Goal: Information Seeking & Learning: Understand process/instructions

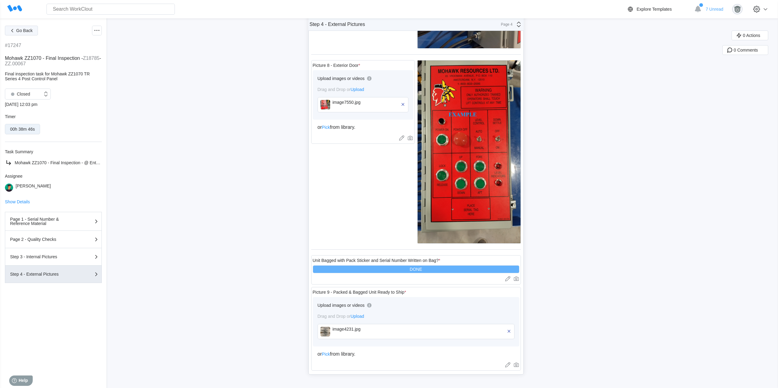
click at [17, 31] on span "Go Back" at bounding box center [24, 30] width 17 height 4
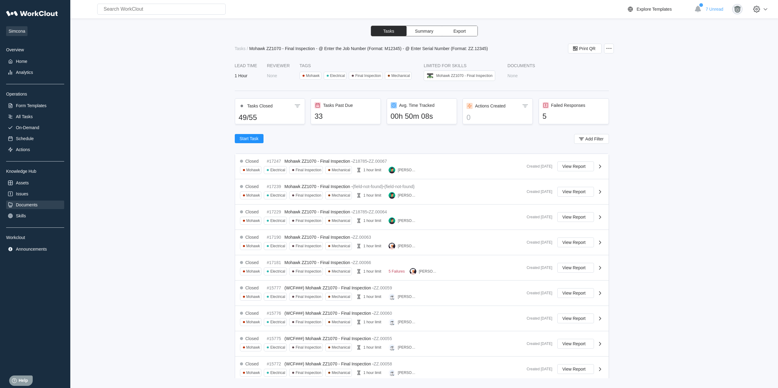
click at [28, 200] on div "Documents" at bounding box center [27, 205] width 22 height 5
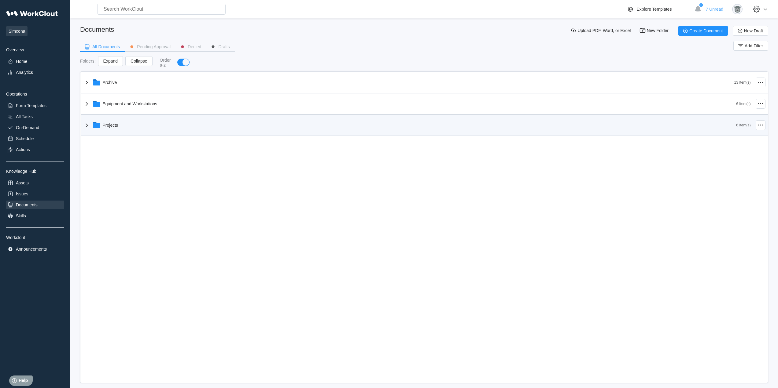
click at [134, 131] on div "Projects" at bounding box center [409, 125] width 653 height 16
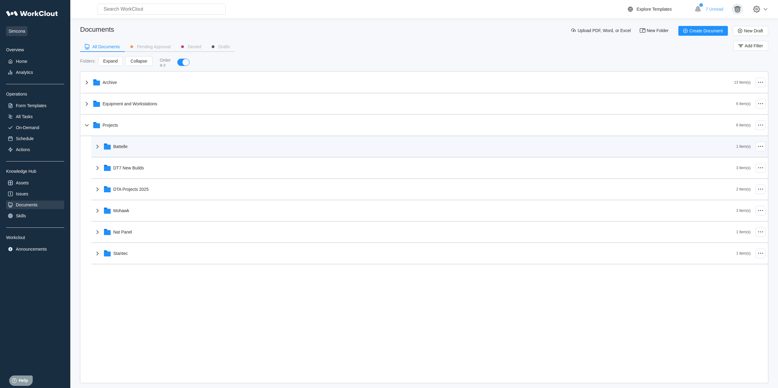
click at [137, 148] on div "Battelle" at bounding box center [415, 147] width 642 height 16
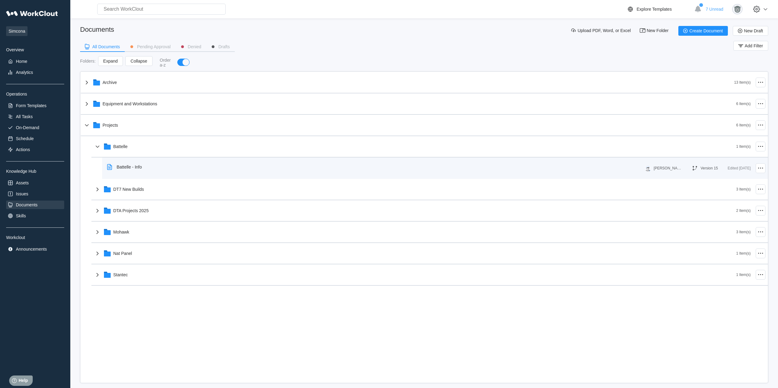
click at [155, 169] on div "Battelle - Info" at bounding box center [375, 167] width 540 height 14
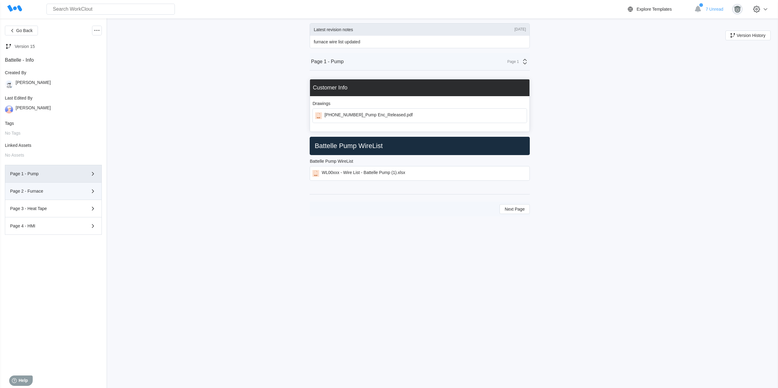
click at [44, 191] on div "Page 2 - Furnace" at bounding box center [44, 191] width 69 height 4
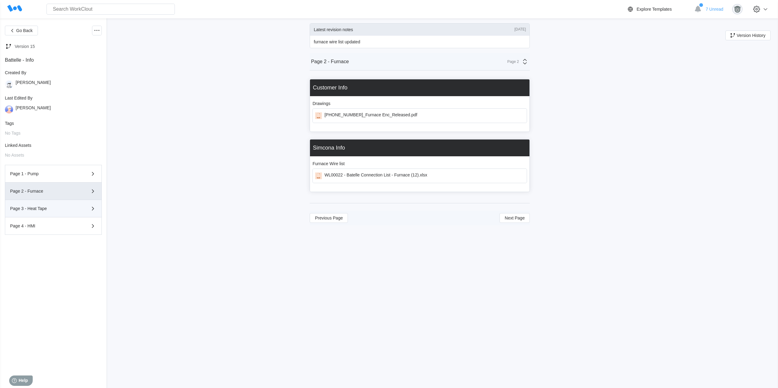
click at [46, 200] on div "Page 3 - Heat Tape" at bounding box center [44, 209] width 69 height 4
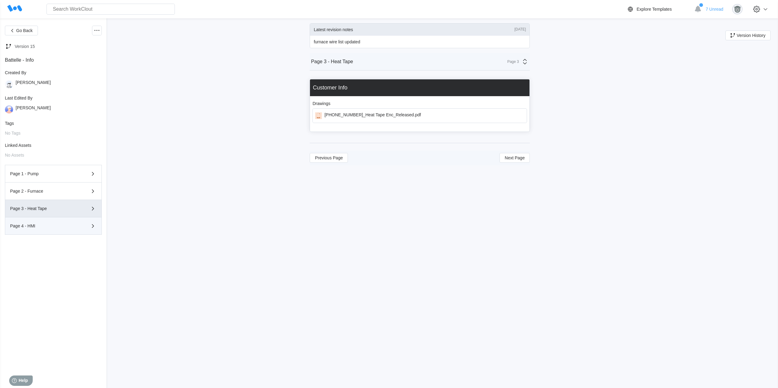
click at [49, 200] on div "Page 4 - HMI" at bounding box center [44, 226] width 69 height 4
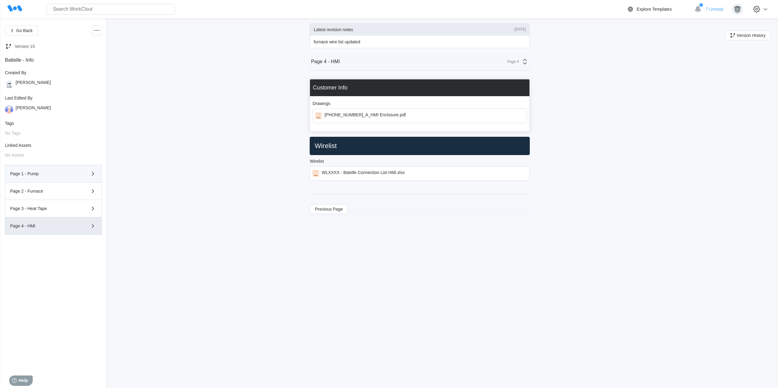
click at [52, 170] on div "Page 1 - Pump" at bounding box center [53, 173] width 86 height 7
click at [17, 28] on span "Go Back" at bounding box center [24, 30] width 17 height 4
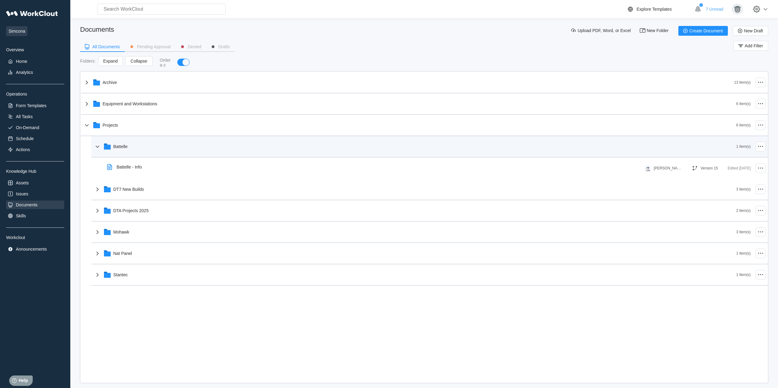
click at [151, 154] on div "Battelle" at bounding box center [415, 147] width 642 height 16
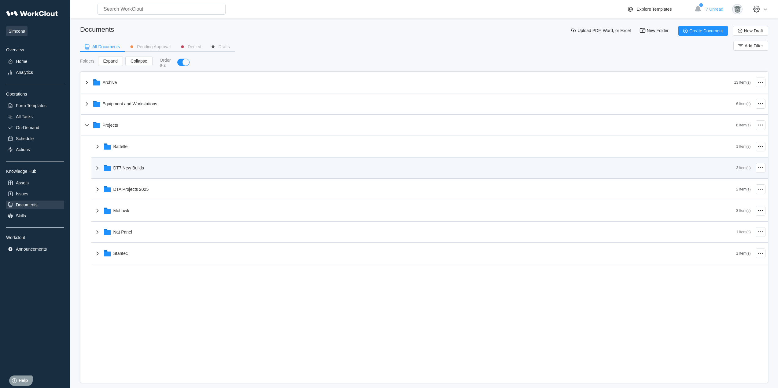
click at [155, 167] on div "DT7 New Builds" at bounding box center [415, 168] width 642 height 16
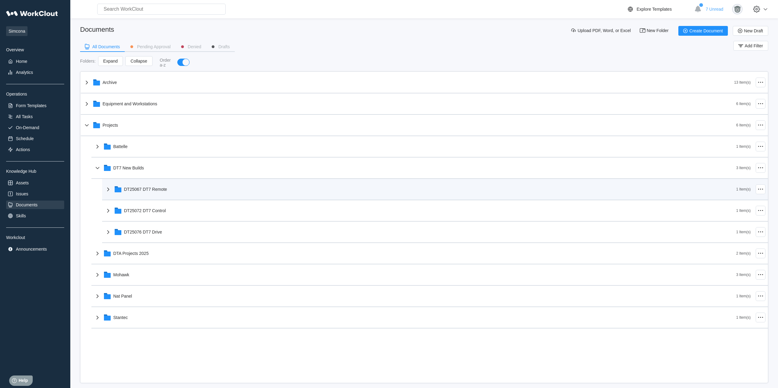
click at [176, 190] on div "DT25067 DT7 Remote" at bounding box center [421, 190] width 632 height 16
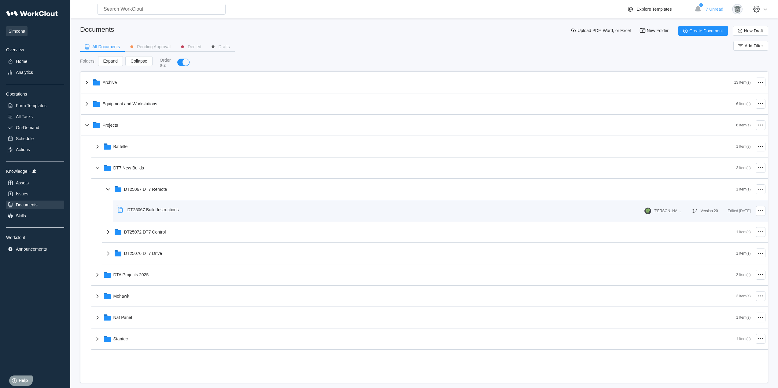
click at [177, 200] on div "DT25067 Build Instructions" at bounding box center [152, 210] width 51 height 5
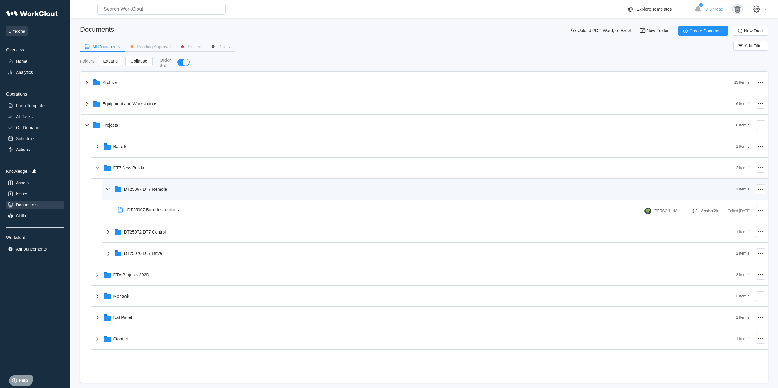
click at [180, 185] on div "DT25067 DT7 Remote" at bounding box center [421, 190] width 632 height 16
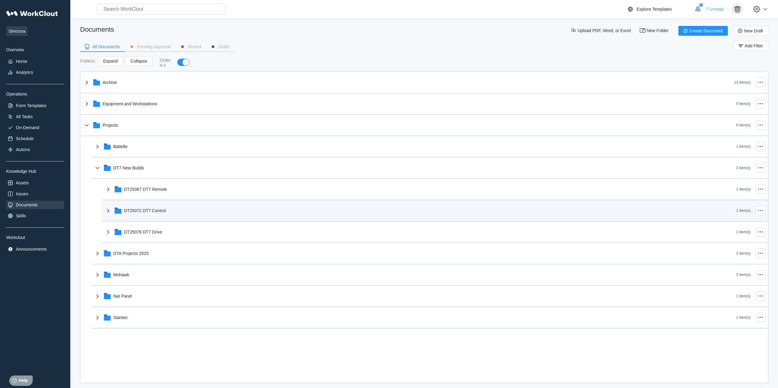
click at [178, 200] on div "DT25072 DT7 Control" at bounding box center [421, 211] width 632 height 16
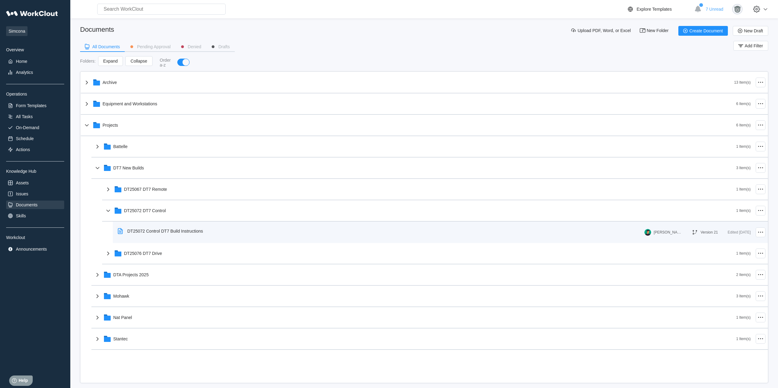
click at [181, 200] on div "DT25072 Control DT7 Build Instructions" at bounding box center [164, 231] width 75 height 5
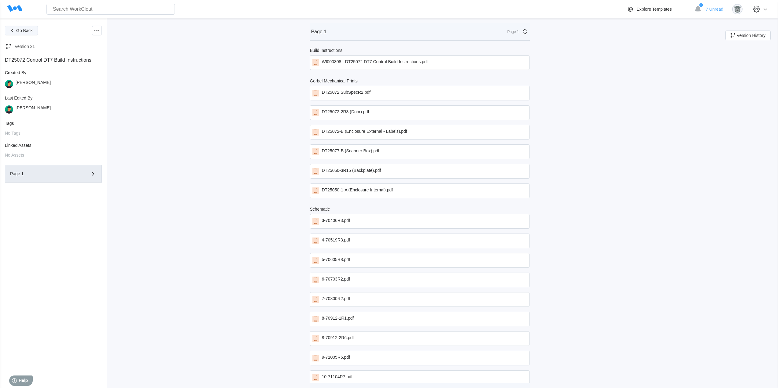
click at [24, 33] on span "Go Back" at bounding box center [24, 30] width 17 height 4
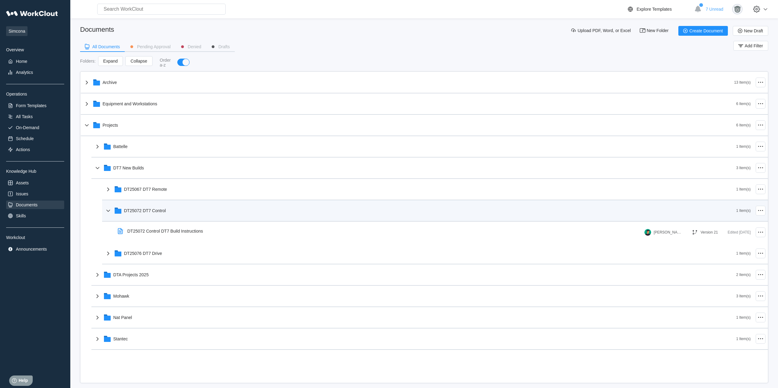
click at [158, 200] on div "DT25072 DT7 Control" at bounding box center [145, 210] width 42 height 5
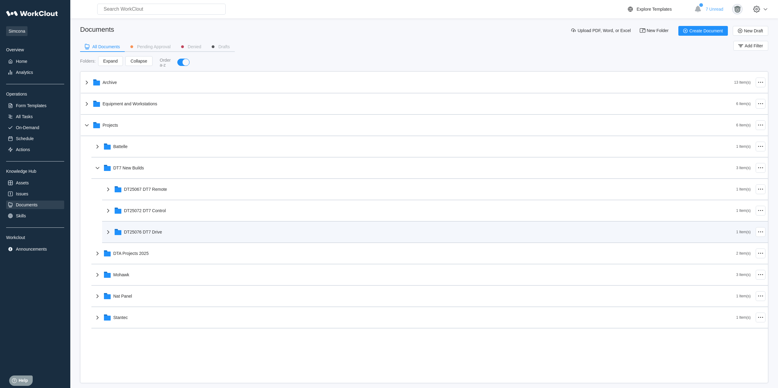
click at [158, 200] on div "DT25076 DT7 Drive" at bounding box center [143, 232] width 38 height 5
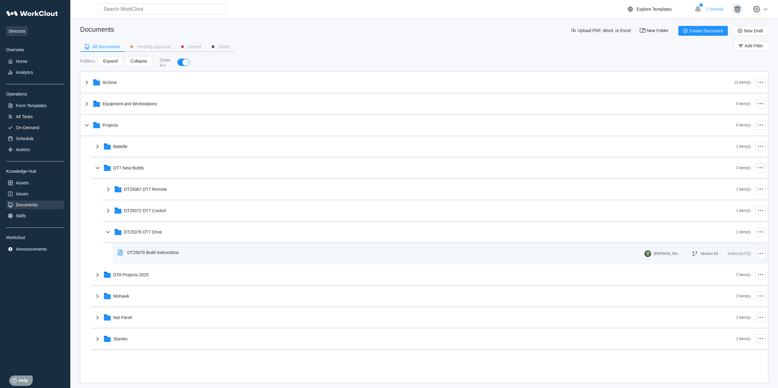
click at [159, 200] on div "DT25076 Build Instructions" at bounding box center [149, 253] width 68 height 14
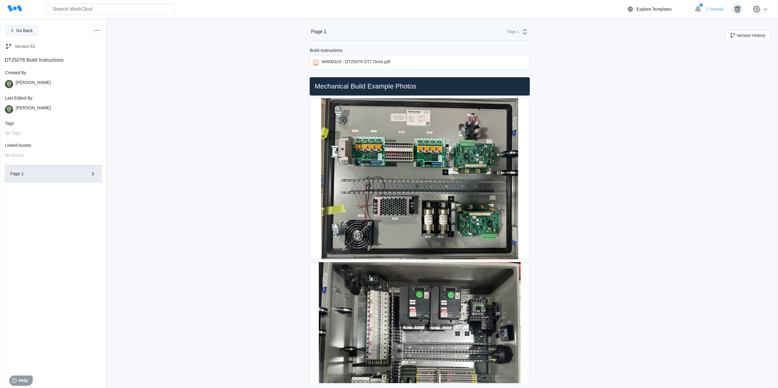
click at [20, 26] on button "Go Back" at bounding box center [21, 31] width 33 height 10
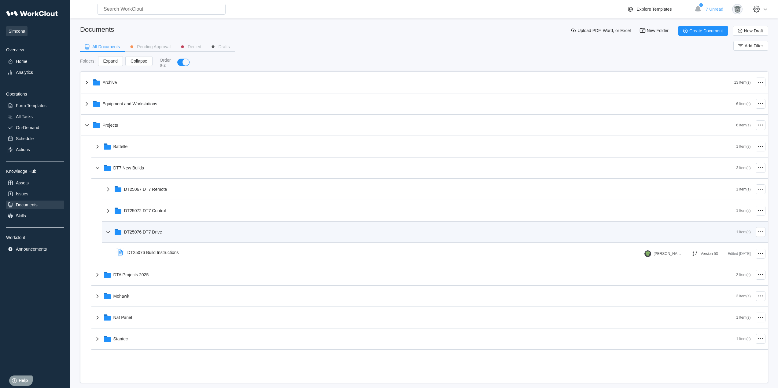
click at [178, 200] on div "DT25076 DT7 Drive" at bounding box center [421, 232] width 632 height 16
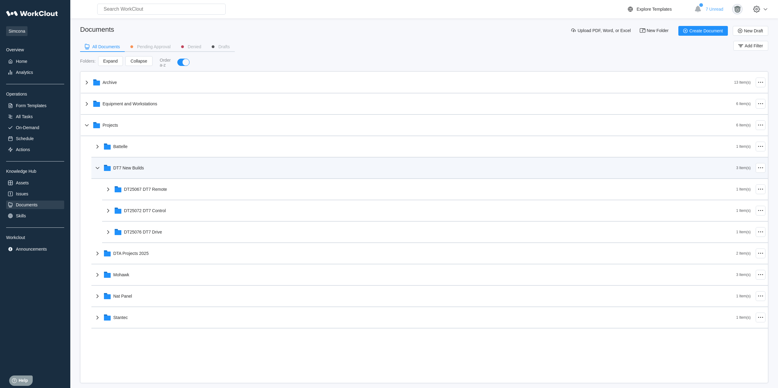
click at [151, 170] on div "DT7 New Builds" at bounding box center [415, 168] width 642 height 16
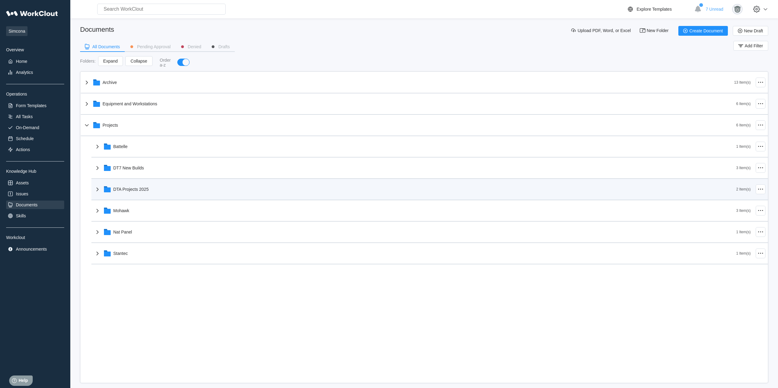
click at [150, 187] on div "DTA Projects 2025" at bounding box center [415, 190] width 642 height 16
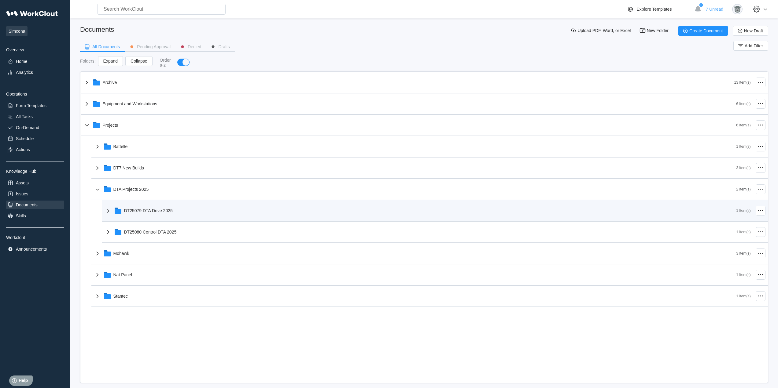
click at [151, 200] on div "DT25079 DTA Drive 2025" at bounding box center [148, 210] width 49 height 5
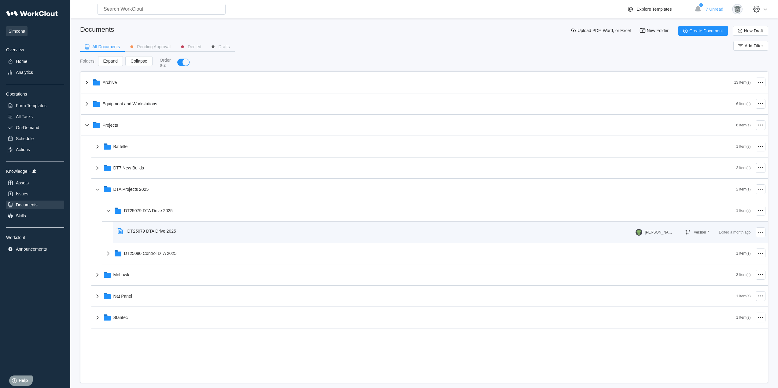
click at [156, 200] on div "DT25079 DTA Drive 2025" at bounding box center [151, 231] width 49 height 5
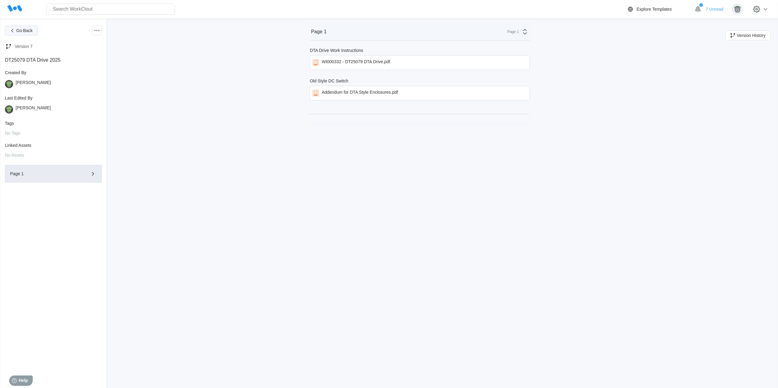
click at [29, 33] on span "Go Back" at bounding box center [24, 30] width 17 height 4
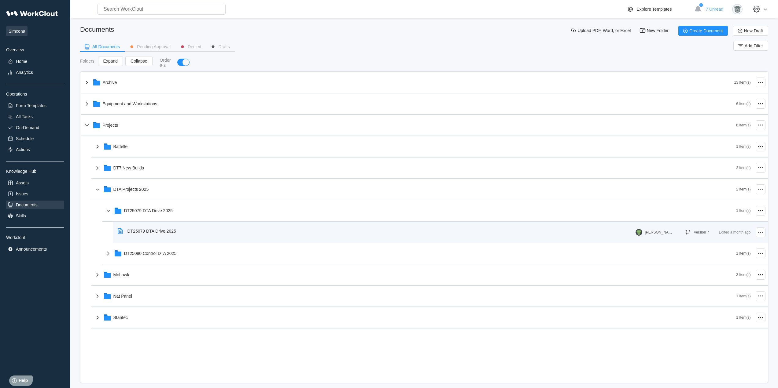
click at [171, 200] on div "DT25079 DTA Drive 2025" at bounding box center [151, 231] width 49 height 5
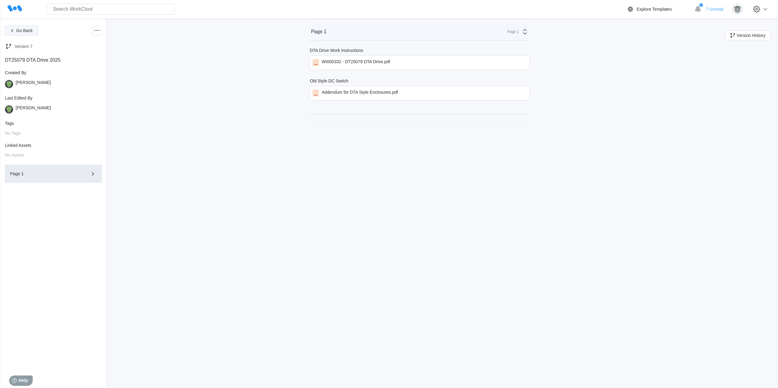
click at [25, 29] on span "Go Back" at bounding box center [24, 30] width 17 height 4
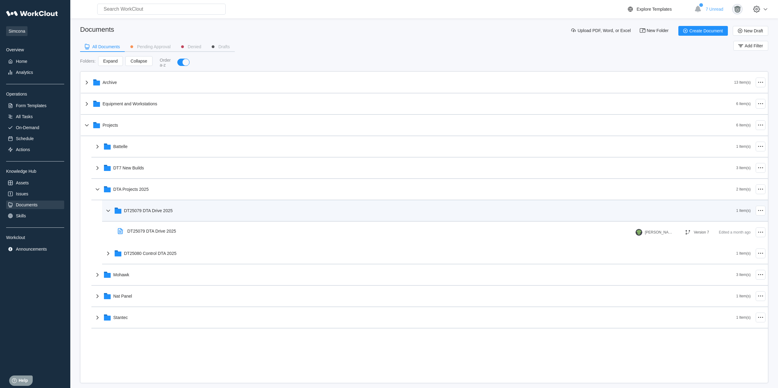
click at [169, 200] on div "DT25079 DTA Drive 2025" at bounding box center [421, 211] width 632 height 16
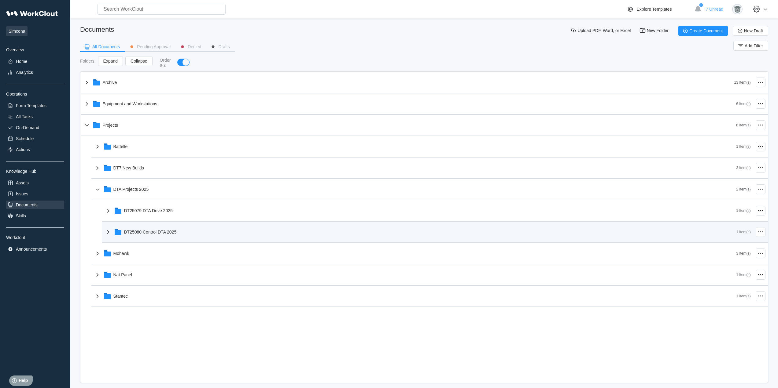
click at [172, 200] on div "DT25080 Control DTA 2025" at bounding box center [421, 232] width 632 height 16
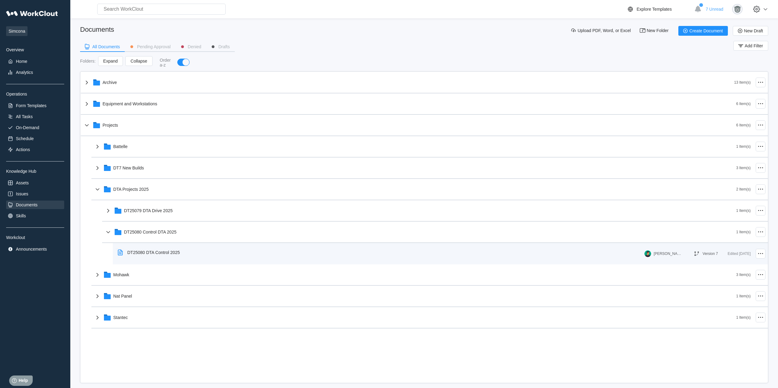
click at [171, 200] on div "DT25080 DTA Control 2025" at bounding box center [153, 252] width 53 height 5
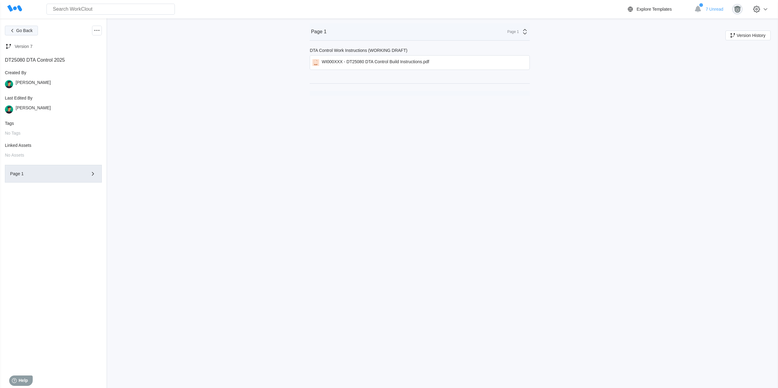
click at [33, 32] on button "Go Back" at bounding box center [21, 31] width 33 height 10
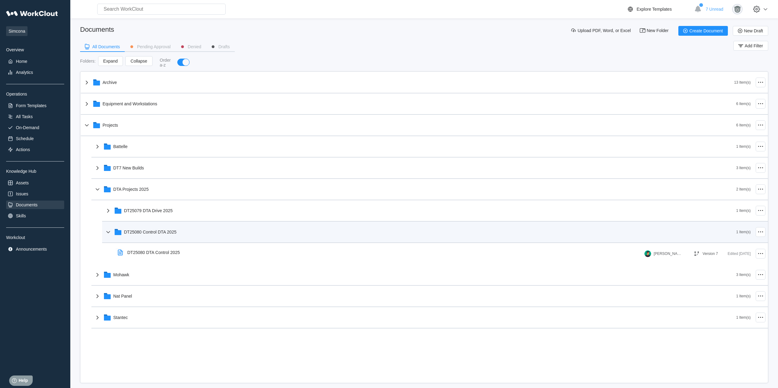
click at [181, 200] on div "DT25080 Control DTA 2025" at bounding box center [421, 232] width 632 height 16
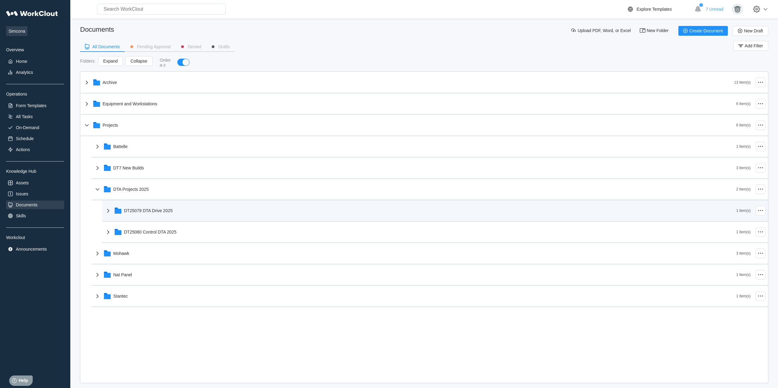
click at [178, 200] on div "DT25079 DTA Drive 2025" at bounding box center [421, 211] width 632 height 16
click at [201, 200] on div "DT25079 DTA Drive 2025" at bounding box center [421, 211] width 632 height 16
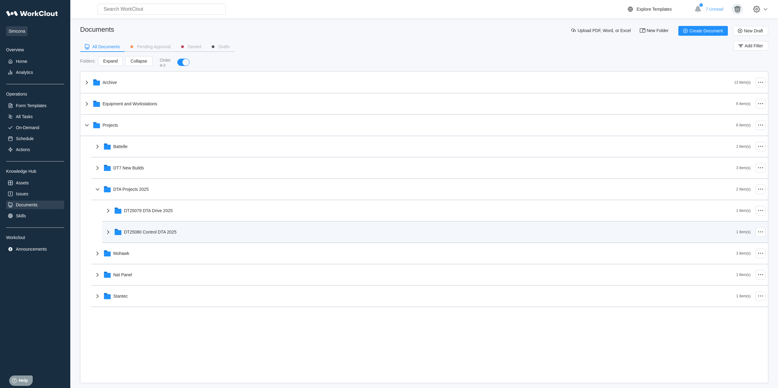
click at [204, 200] on div "DT25080 Control DTA 2025" at bounding box center [421, 232] width 632 height 16
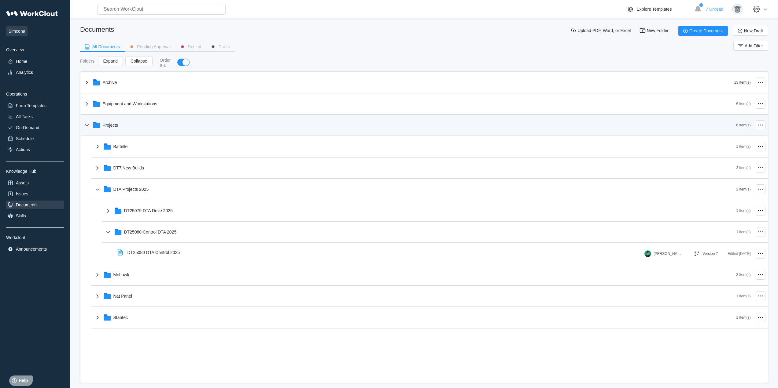
click at [127, 126] on div "Projects" at bounding box center [409, 125] width 653 height 16
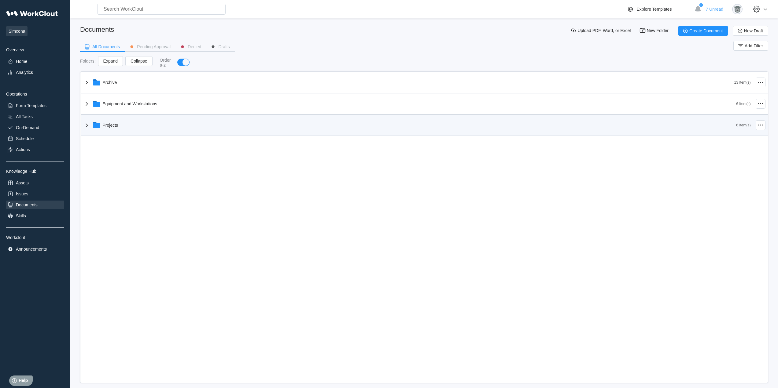
click at [127, 126] on div "Projects" at bounding box center [409, 125] width 653 height 16
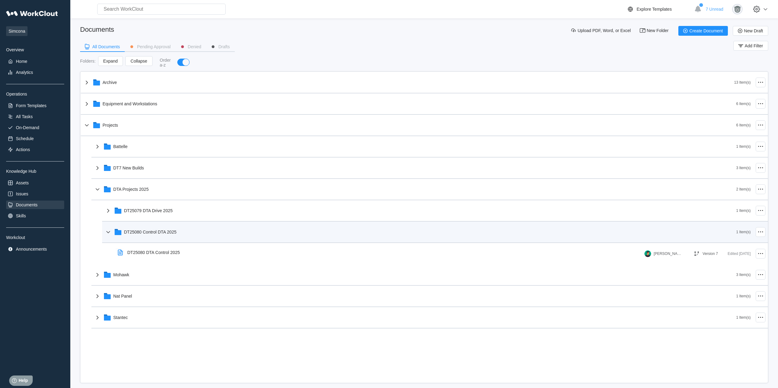
click at [189, 200] on div "DT25080 Control DTA 2025" at bounding box center [421, 232] width 632 height 16
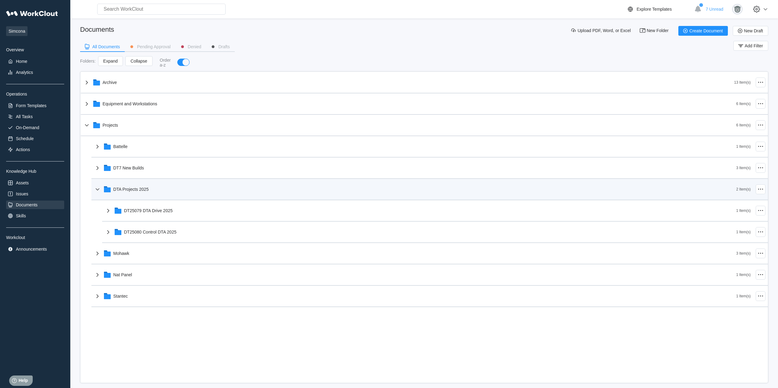
click at [170, 187] on div "DTA Projects 2025" at bounding box center [415, 190] width 642 height 16
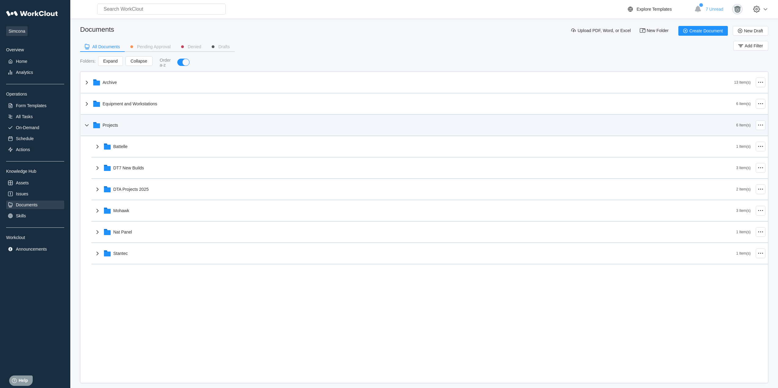
click at [154, 129] on div "Projects" at bounding box center [409, 125] width 653 height 16
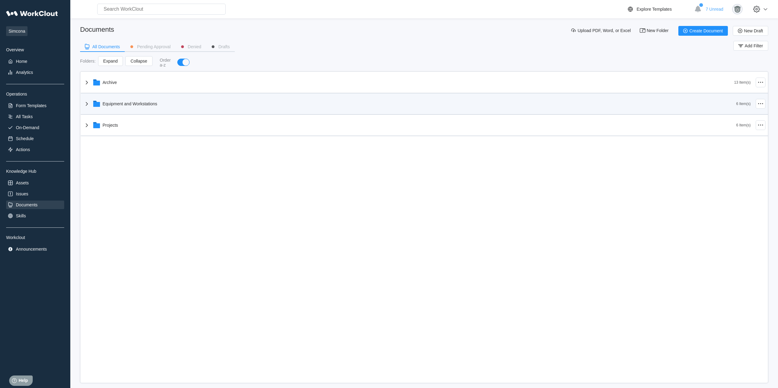
click at [161, 100] on div "Equipment and Workstations" at bounding box center [409, 104] width 653 height 16
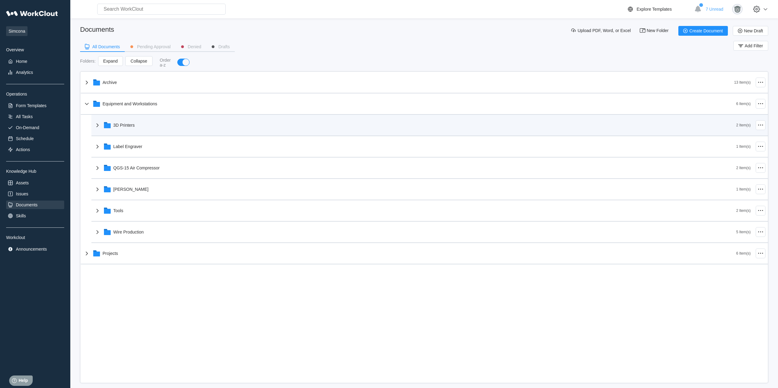
click at [149, 128] on div "3D Printers" at bounding box center [415, 125] width 642 height 16
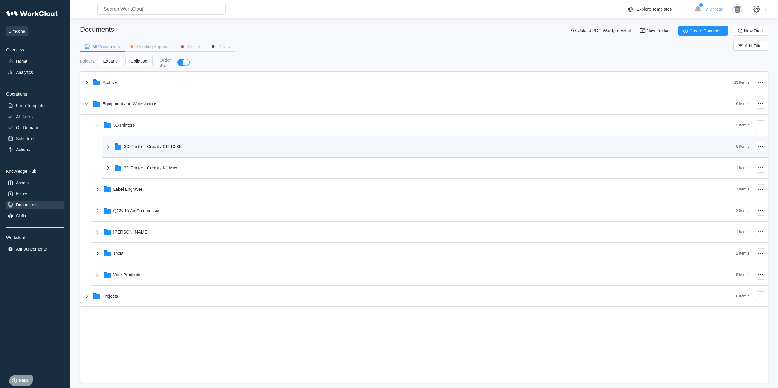
click at [186, 149] on div "3D Printer - Creality CR-10 S5" at bounding box center [421, 147] width 632 height 16
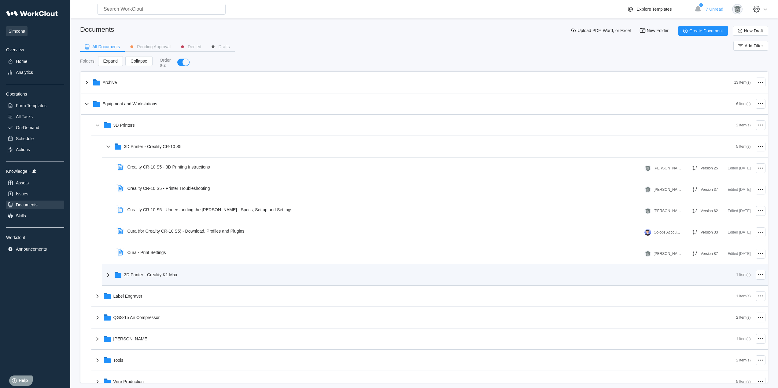
click at [105, 200] on icon at bounding box center [108, 274] width 7 height 7
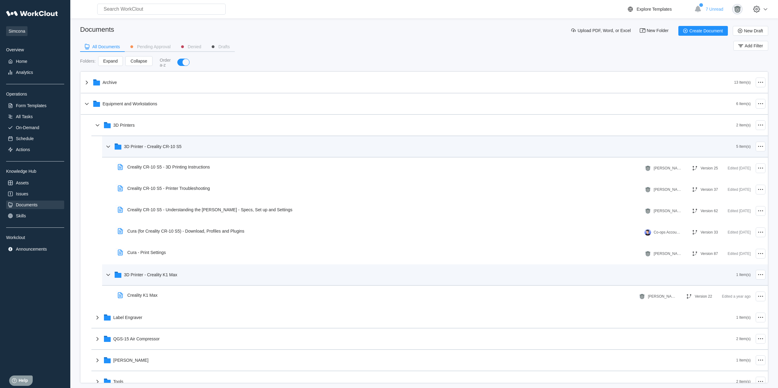
click at [239, 152] on div "3D Printer - Creality CR-10 S5" at bounding box center [421, 147] width 632 height 16
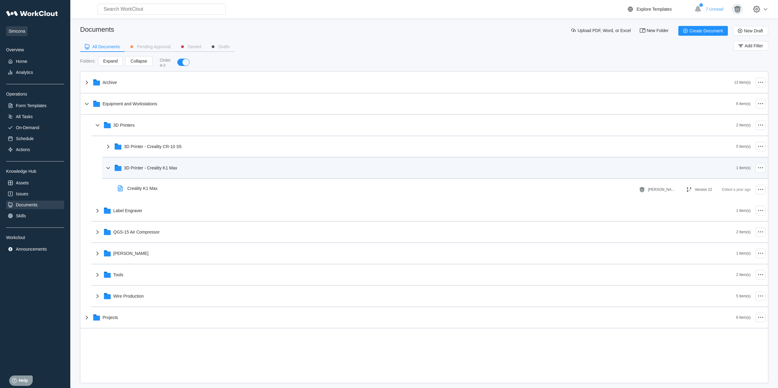
click at [225, 178] on div "3D Printer - Creality K1 Max 1 Item(s)" at bounding box center [435, 168] width 666 height 21
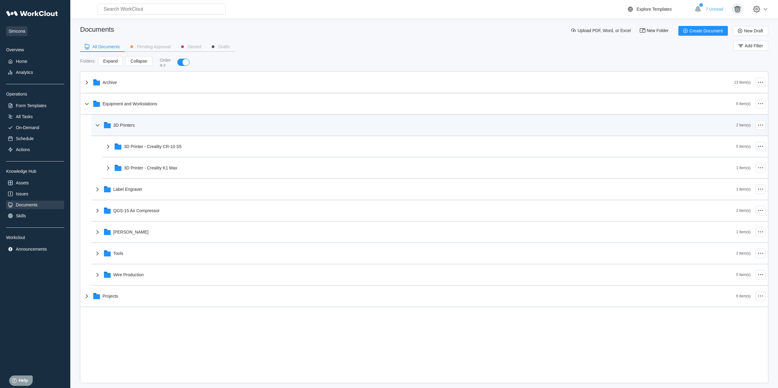
click at [147, 130] on div "3D Printers" at bounding box center [415, 125] width 642 height 16
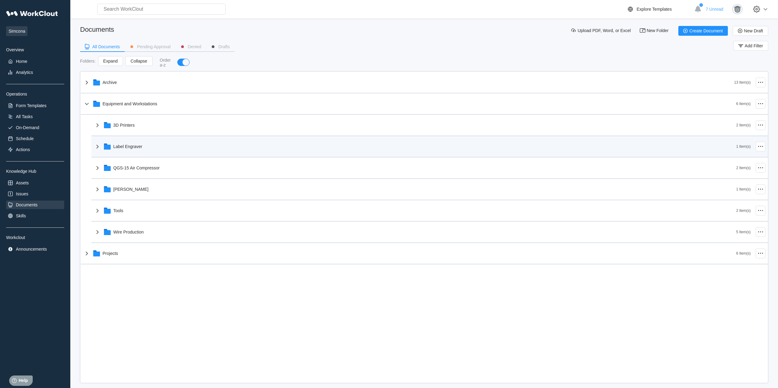
click at [148, 149] on div "Label Engraver" at bounding box center [415, 147] width 642 height 16
click at [179, 152] on div "Label Engraver" at bounding box center [415, 147] width 642 height 16
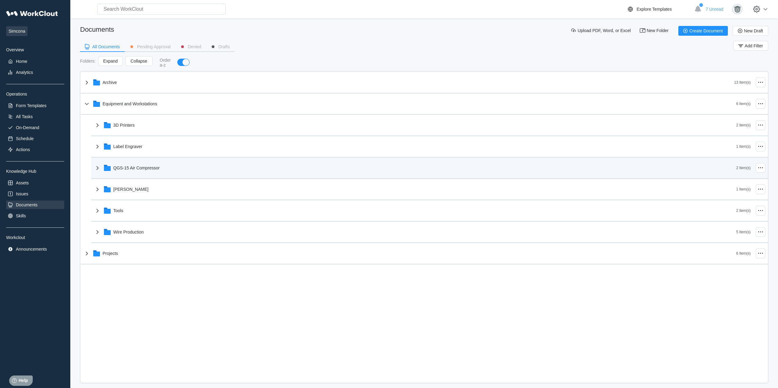
click at [170, 163] on div "QGS-15 Air Compressor" at bounding box center [415, 168] width 642 height 16
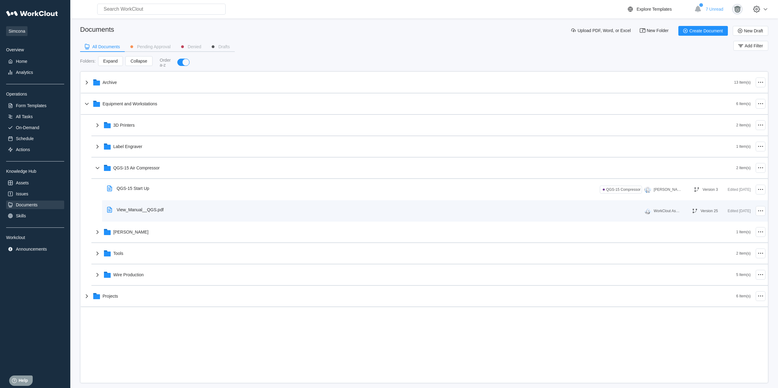
click at [129, 200] on div "View_Manual__QGS.pdf" at bounding box center [140, 210] width 47 height 5
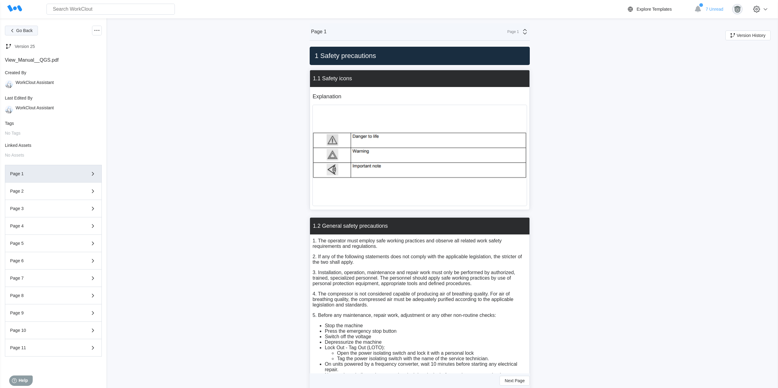
click at [34, 31] on button "Go Back" at bounding box center [21, 31] width 33 height 10
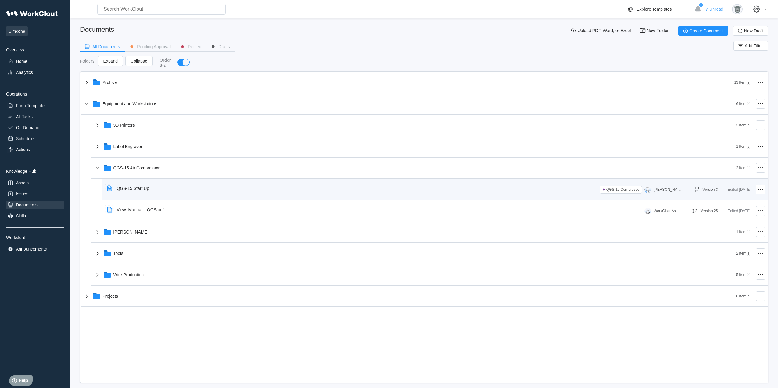
click at [161, 184] on div "QGS-15 Start Up" at bounding box center [352, 189] width 495 height 14
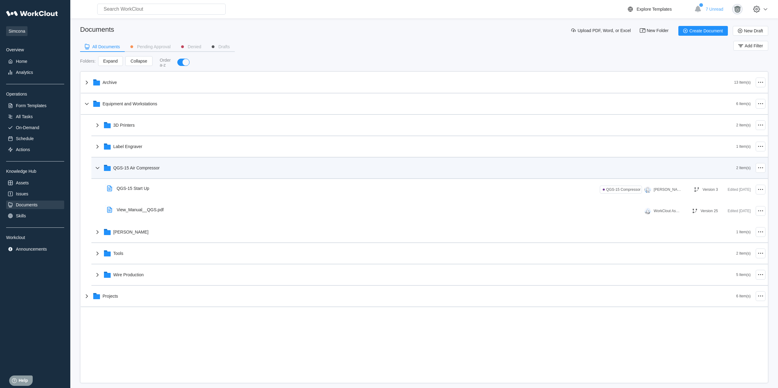
click at [205, 168] on div "QGS-15 Air Compressor" at bounding box center [415, 168] width 642 height 16
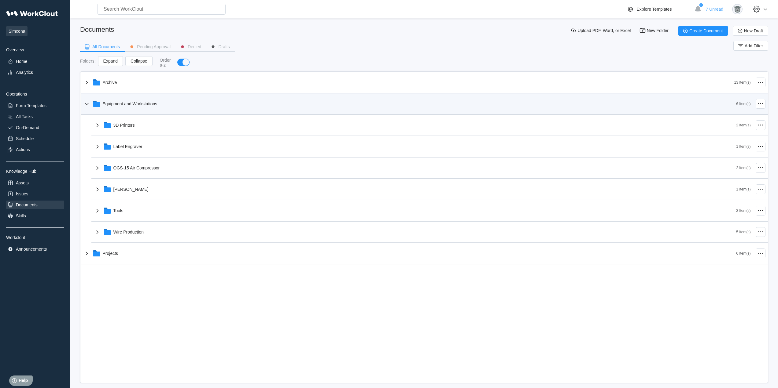
click at [152, 100] on div "Equipment and Workstations" at bounding box center [409, 104] width 653 height 16
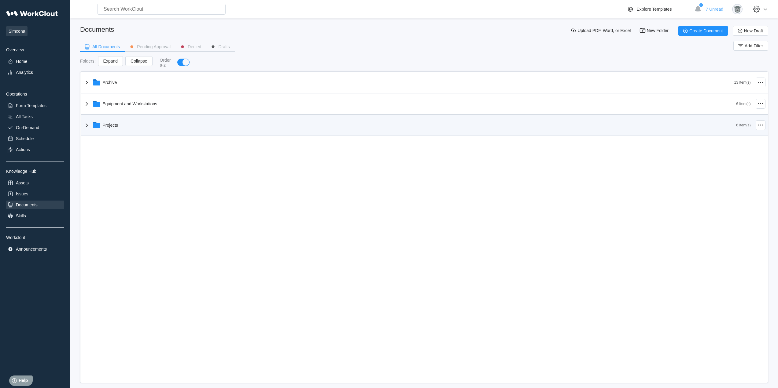
click at [148, 129] on div "Projects" at bounding box center [409, 125] width 653 height 16
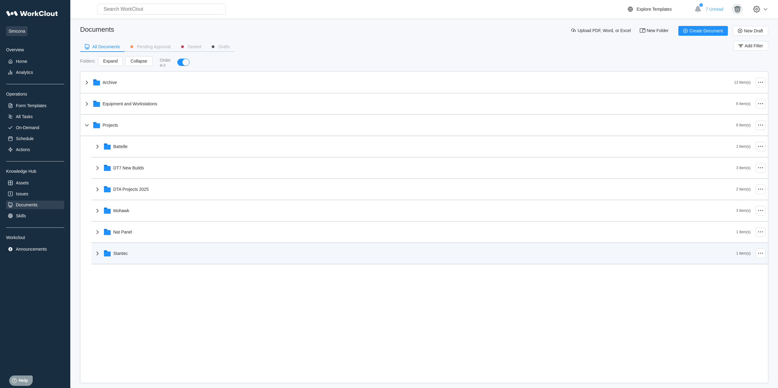
click at [153, 200] on div "Stantec" at bounding box center [415, 254] width 642 height 16
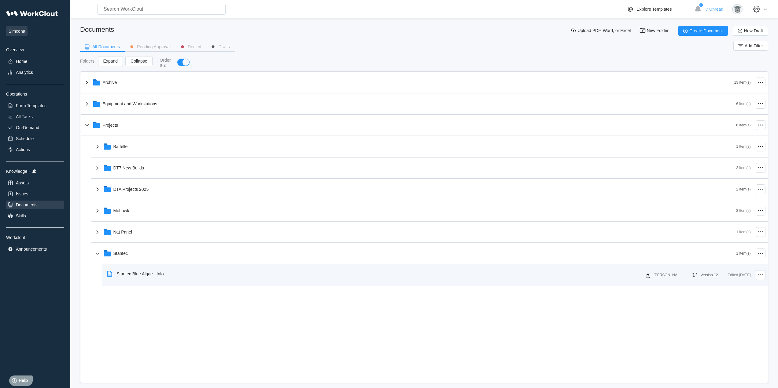
click at [172, 200] on div "Stantec Blue Algae - Info" at bounding box center [375, 274] width 540 height 14
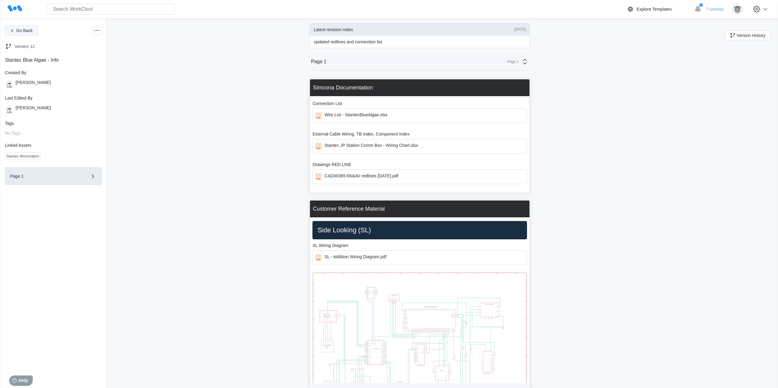
click at [24, 30] on span "Go Back" at bounding box center [24, 30] width 17 height 4
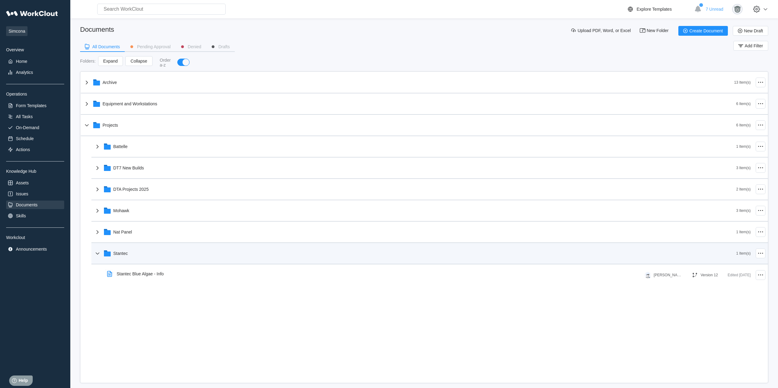
click at [140, 200] on div "Stantec" at bounding box center [415, 254] width 642 height 16
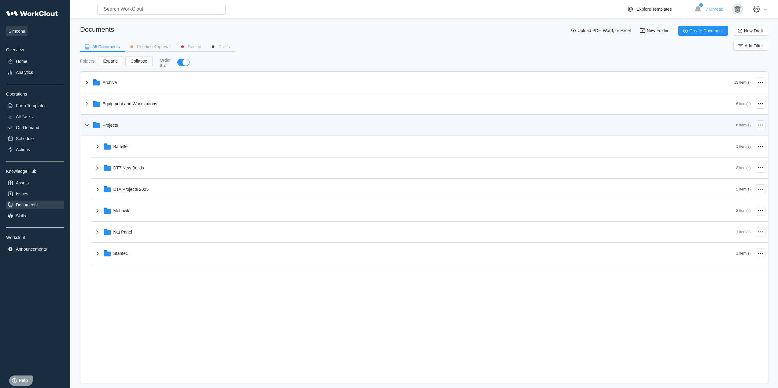
click at [125, 123] on div "Projects" at bounding box center [409, 125] width 653 height 16
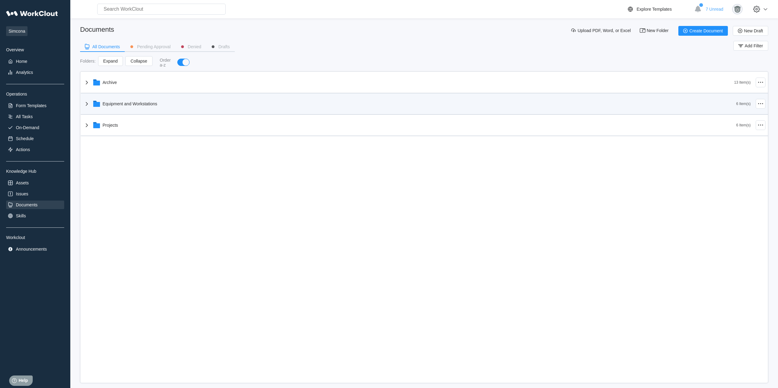
click at [136, 109] on div "Equipment and Workstations" at bounding box center [409, 104] width 653 height 16
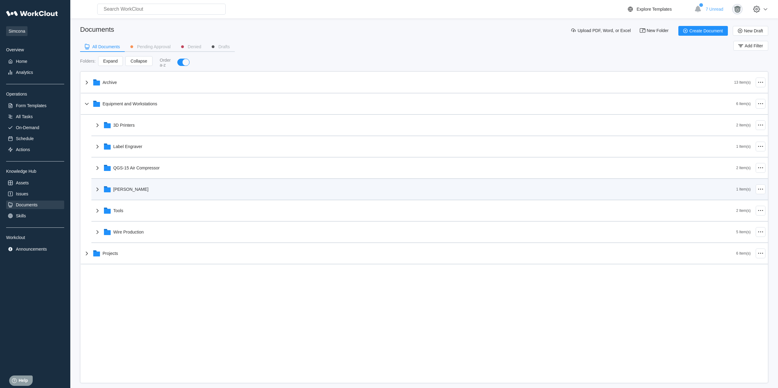
click at [147, 188] on div "[PERSON_NAME]" at bounding box center [415, 190] width 642 height 16
click at [150, 188] on div "[PERSON_NAME]" at bounding box center [415, 190] width 642 height 16
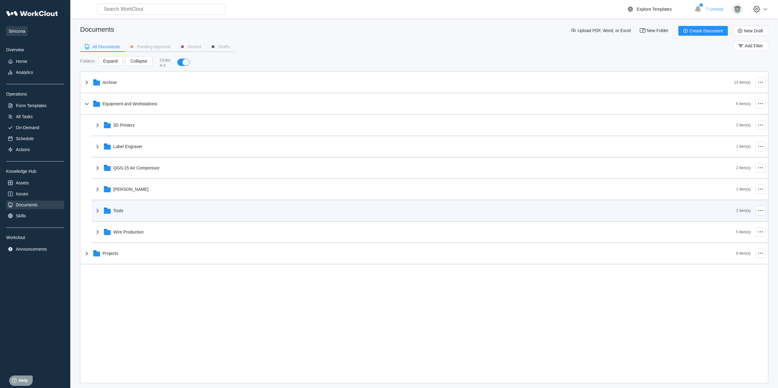
click at [150, 200] on div "Tools" at bounding box center [415, 211] width 642 height 16
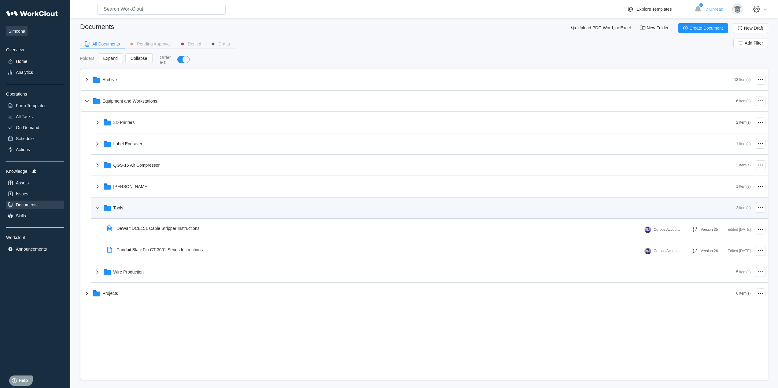
scroll to position [7, 0]
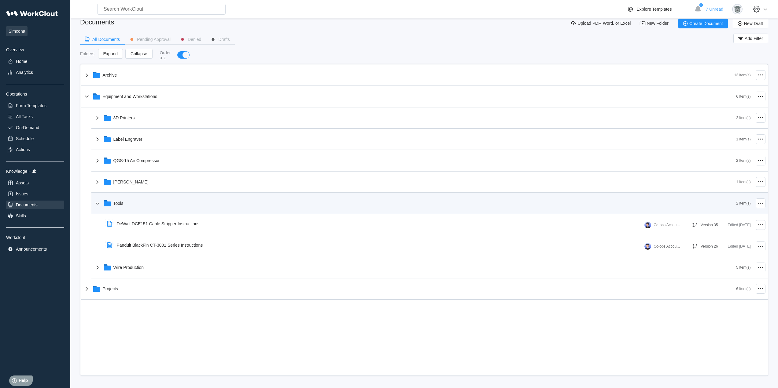
click at [190, 200] on div "Tools" at bounding box center [415, 204] width 642 height 16
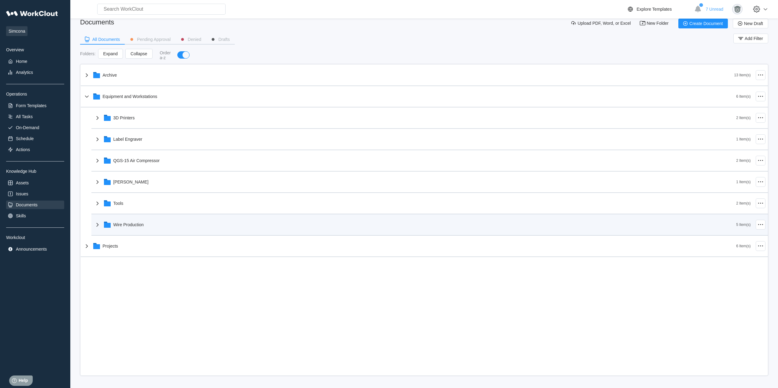
click at [142, 200] on div "Wire Production" at bounding box center [128, 224] width 31 height 5
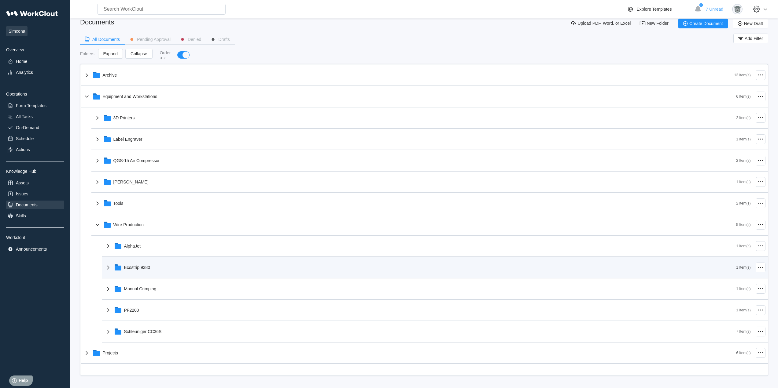
click at [140, 200] on div "Ecostrip 9380" at bounding box center [421, 268] width 632 height 16
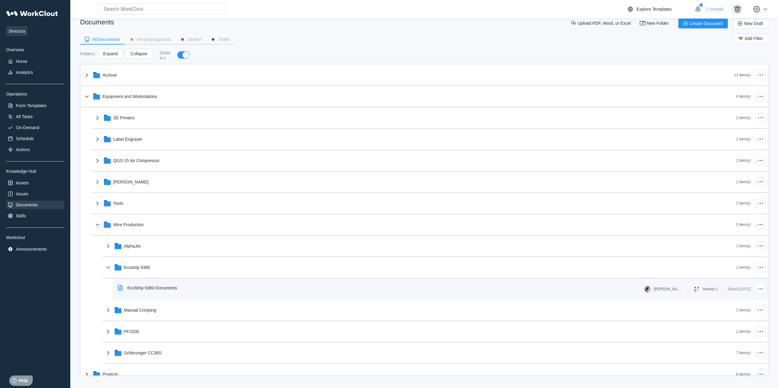
click at [165, 200] on div "EcoStrip 9380 Documents" at bounding box center [148, 288] width 67 height 14
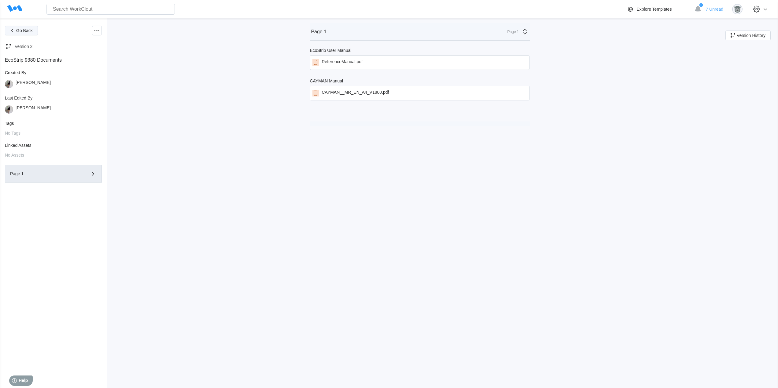
click at [28, 32] on span "Go Back" at bounding box center [24, 30] width 17 height 4
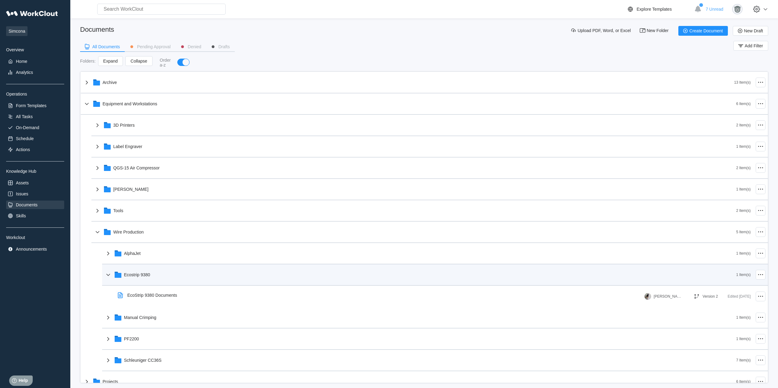
click at [181, 200] on div "Ecostrip 9380" at bounding box center [421, 275] width 632 height 16
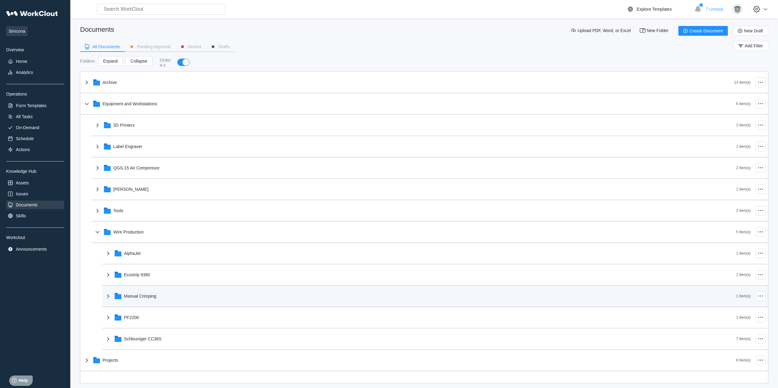
click at [179, 200] on div "Manual Crimping" at bounding box center [421, 296] width 632 height 16
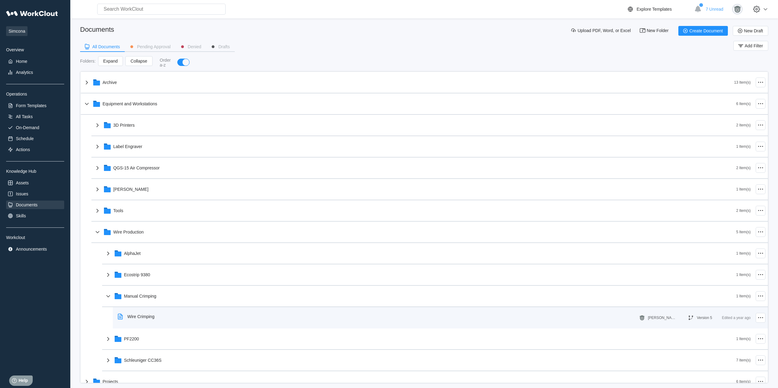
click at [129, 200] on div "Wire Crimping" at bounding box center [140, 316] width 27 height 5
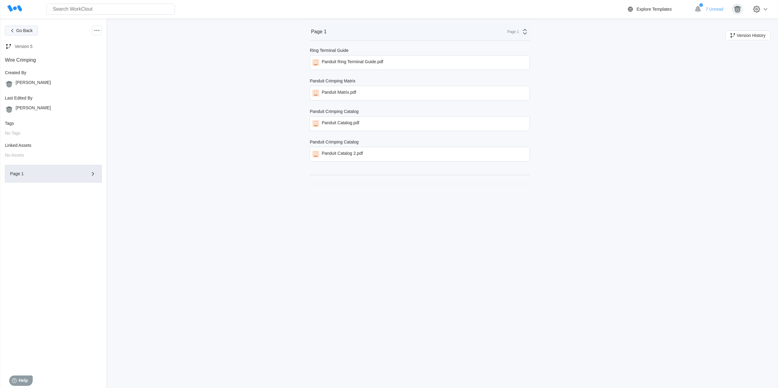
click at [31, 32] on span "Go Back" at bounding box center [24, 30] width 17 height 4
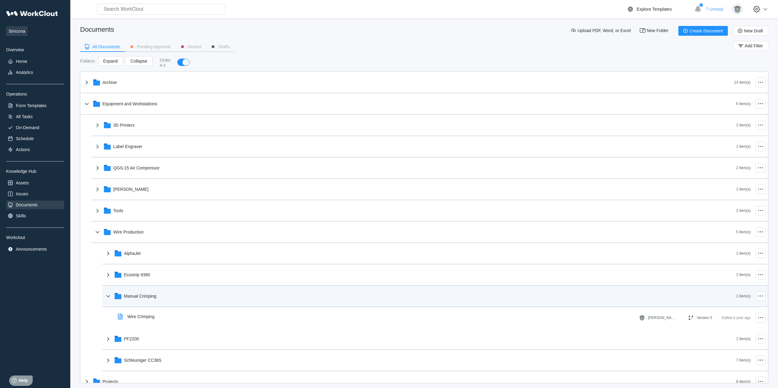
click at [170, 200] on div "Manual Crimping" at bounding box center [421, 296] width 632 height 16
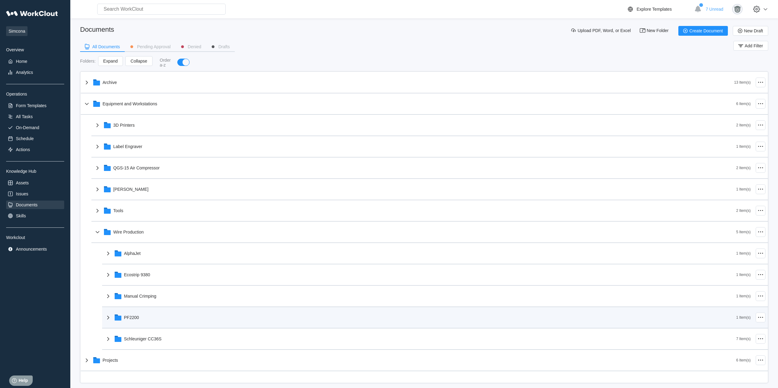
click at [166, 200] on div "PF2200" at bounding box center [421, 318] width 632 height 16
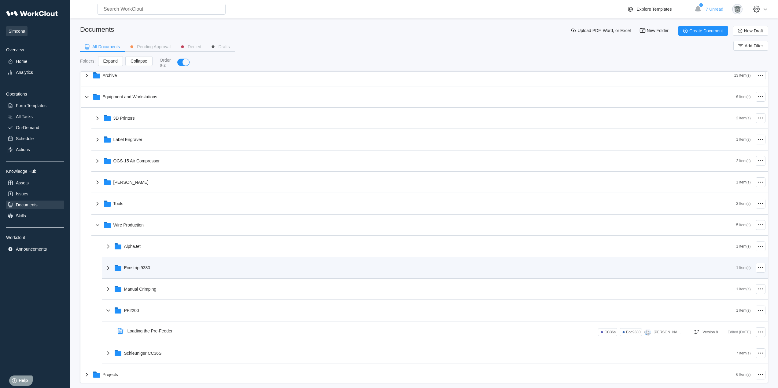
scroll to position [10, 0]
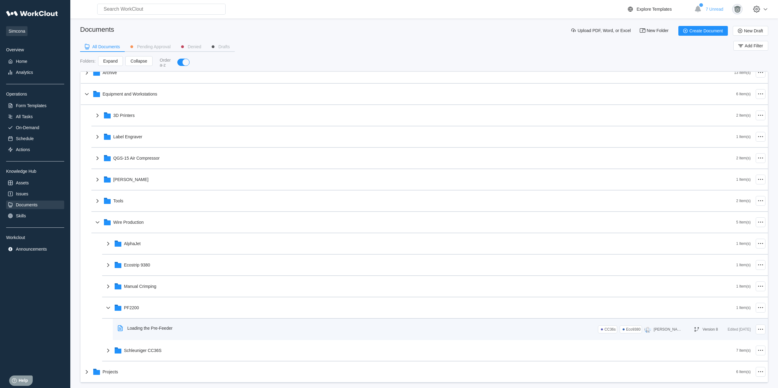
click at [159, 200] on div "Loading the Pre-Feeder" at bounding box center [146, 328] width 62 height 14
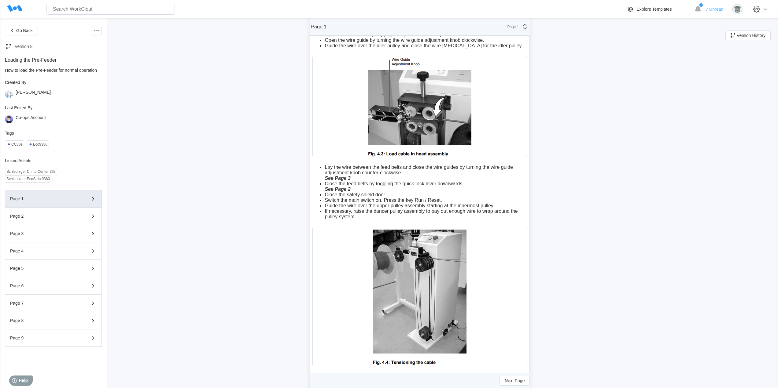
scroll to position [458, 0]
click at [23, 32] on span "Go Back" at bounding box center [24, 30] width 17 height 4
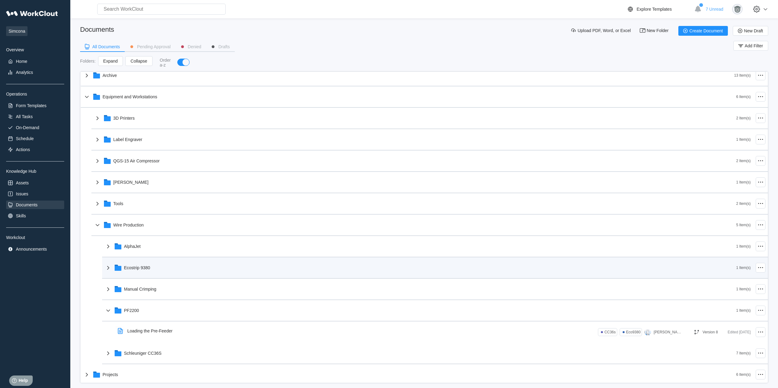
scroll to position [10, 0]
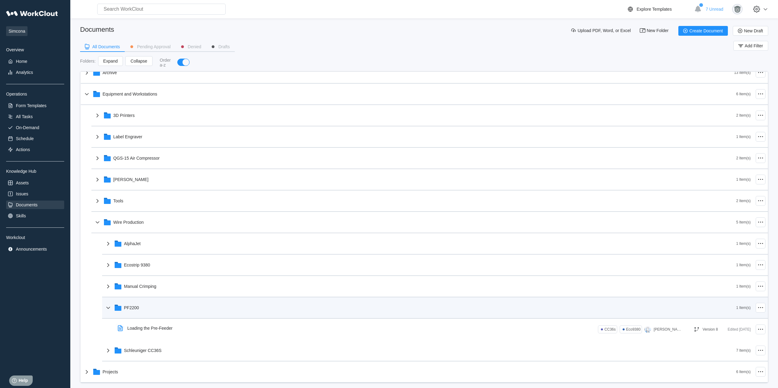
click at [155, 200] on div "PF2200 1 Item(s)" at bounding box center [435, 308] width 666 height 21
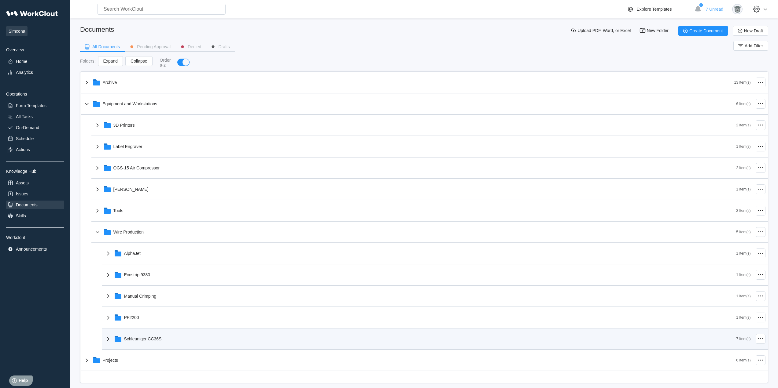
click at [175, 200] on div "Schleuniger CC36S" at bounding box center [421, 339] width 632 height 16
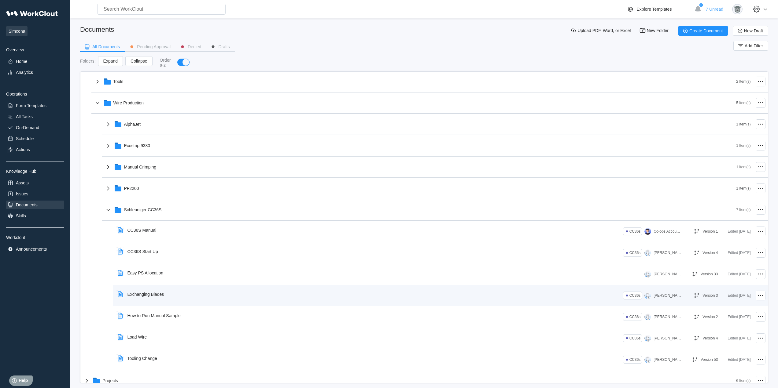
scroll to position [138, 0]
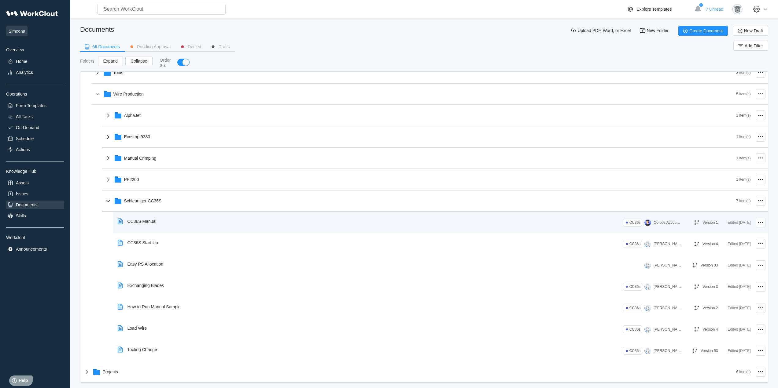
click at [143, 200] on div "CC36S Manual" at bounding box center [138, 222] width 46 height 14
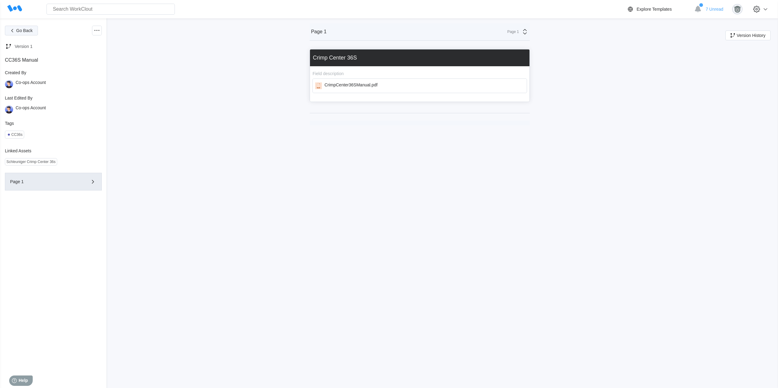
click at [25, 31] on span "Go Back" at bounding box center [24, 30] width 17 height 4
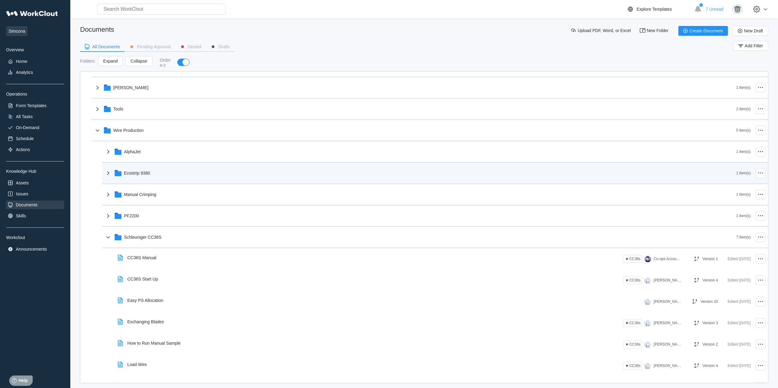
scroll to position [138, 0]
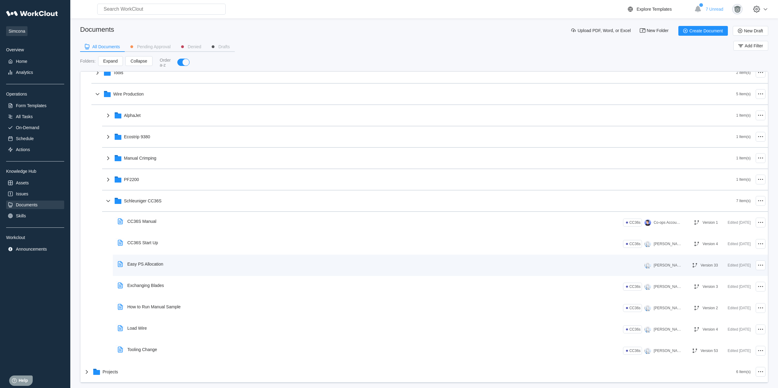
click at [170, 200] on div "Easy PS Allocation" at bounding box center [379, 264] width 529 height 14
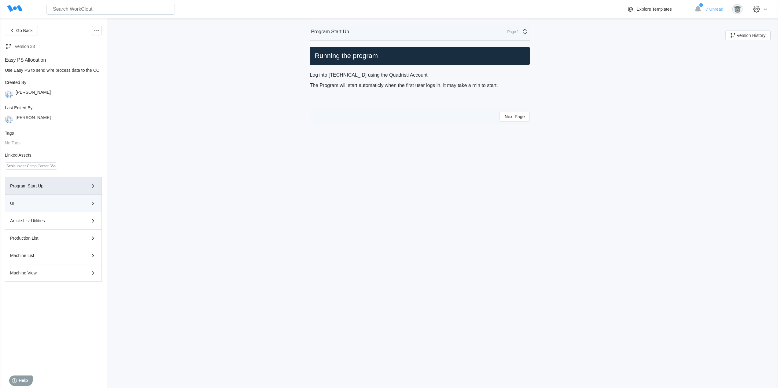
click at [64, 200] on div "UI" at bounding box center [44, 203] width 69 height 4
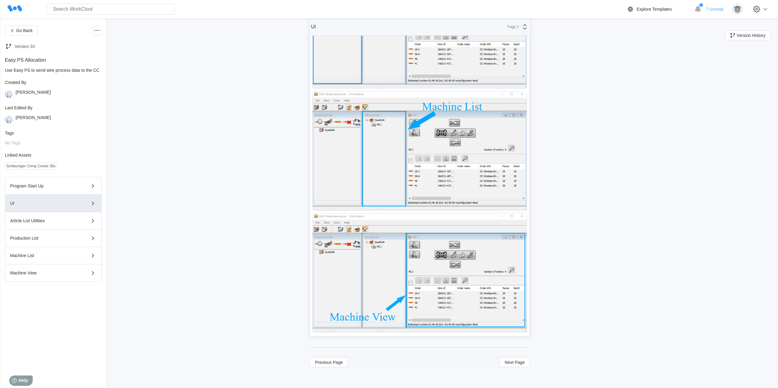
scroll to position [420, 0]
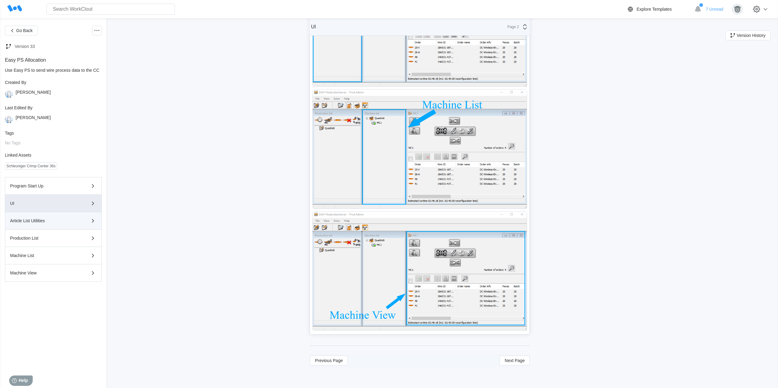
click at [35, 200] on button "Article List Utilities" at bounding box center [53, 220] width 97 height 17
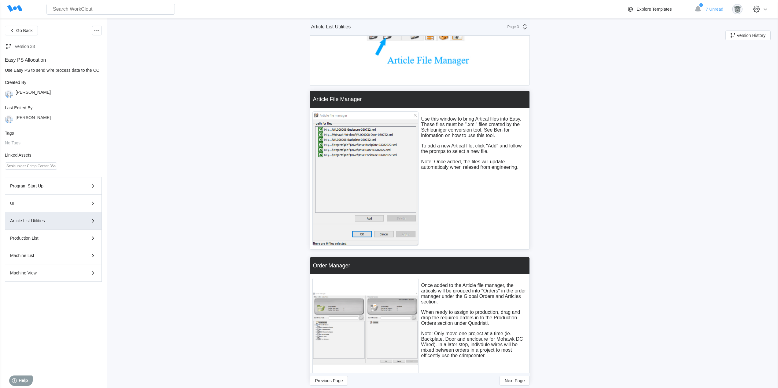
scroll to position [111, 0]
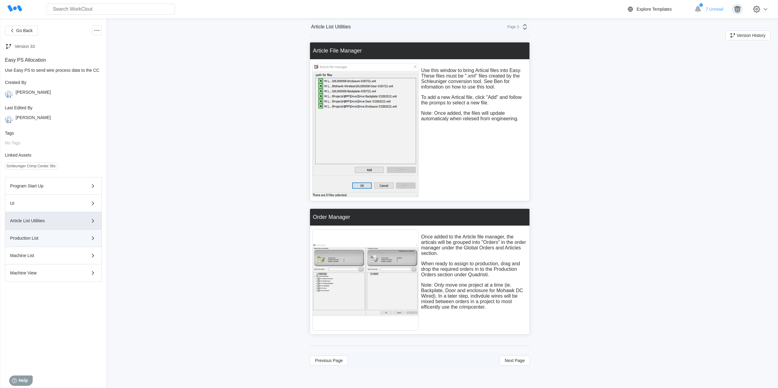
click at [49, 200] on div "Production List" at bounding box center [44, 238] width 69 height 4
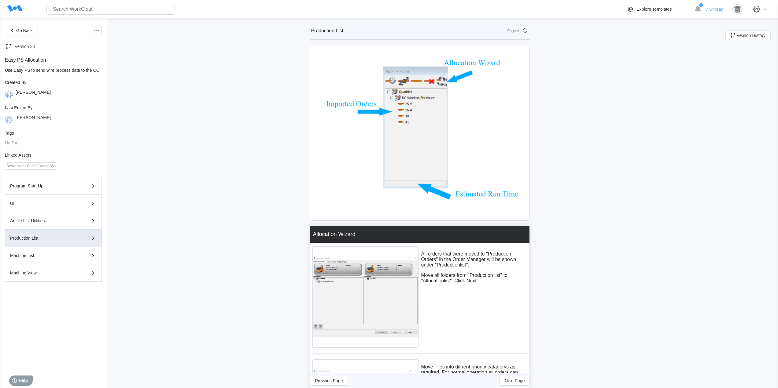
scroll to position [0, 0]
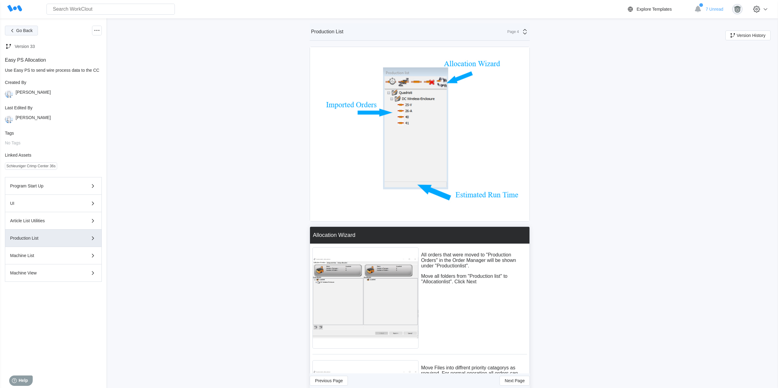
click at [26, 32] on span "Go Back" at bounding box center [24, 30] width 17 height 4
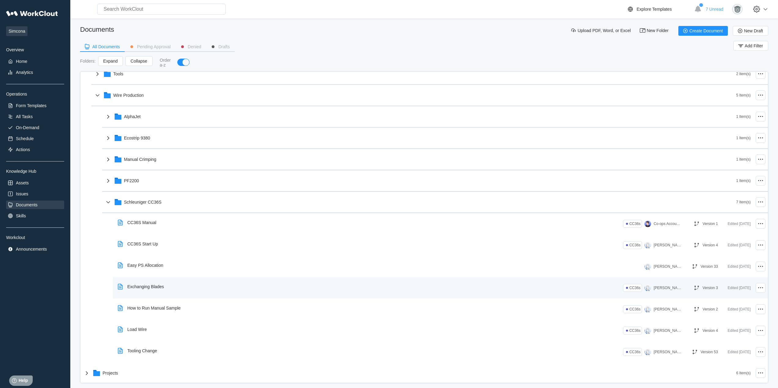
scroll to position [138, 0]
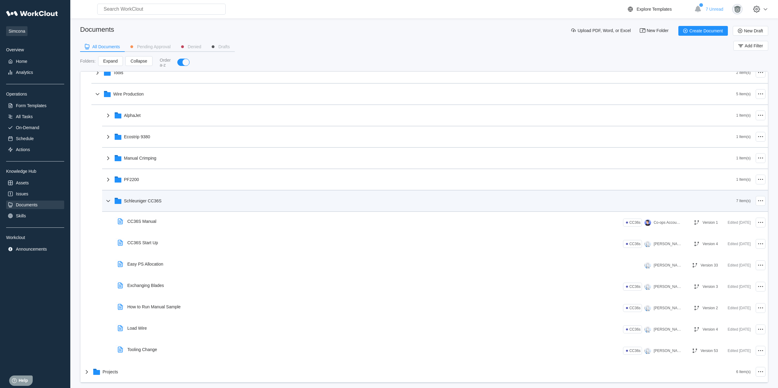
click at [149, 200] on div "Schleuniger CC36S" at bounding box center [421, 201] width 632 height 16
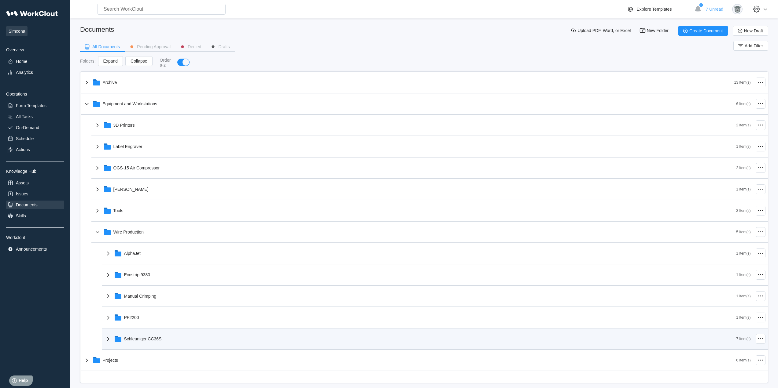
scroll to position [0, 0]
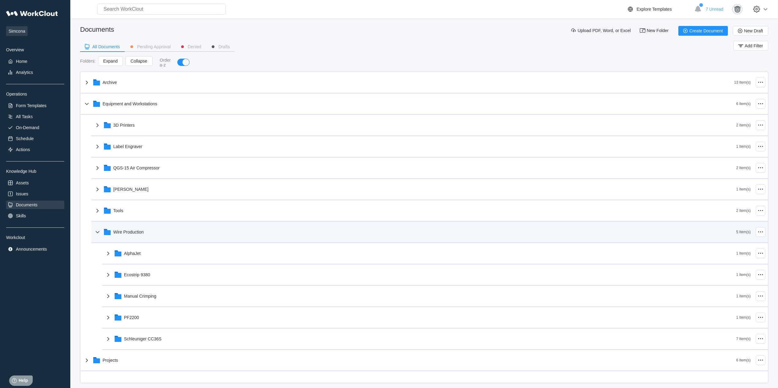
click at [148, 200] on div "Wire Production" at bounding box center [415, 232] width 642 height 16
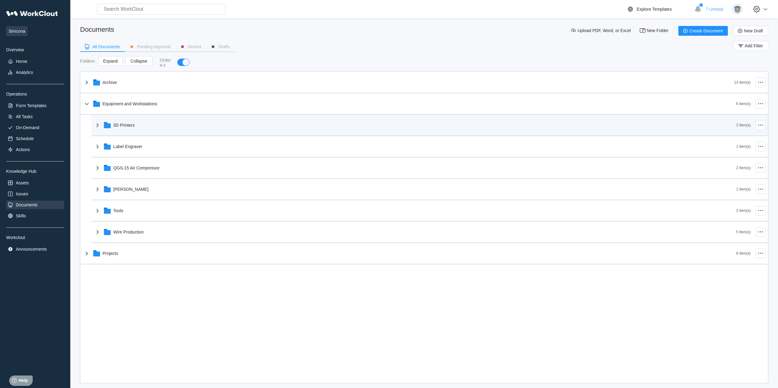
click at [148, 117] on div "3D Printers" at bounding box center [415, 125] width 642 height 16
click at [149, 121] on div "3D Printers" at bounding box center [415, 125] width 642 height 16
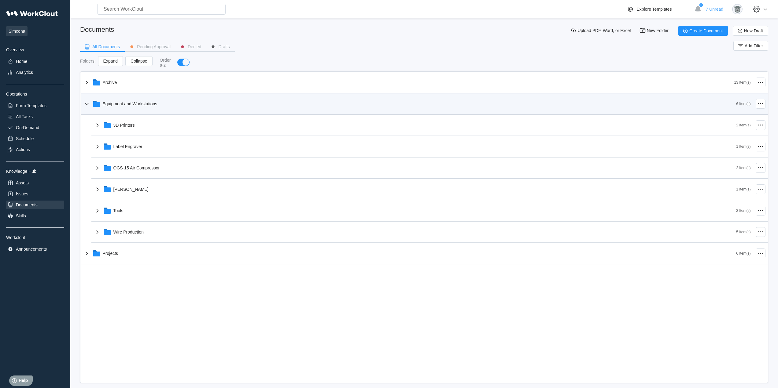
click at [163, 101] on div "Equipment and Workstations" at bounding box center [409, 104] width 653 height 16
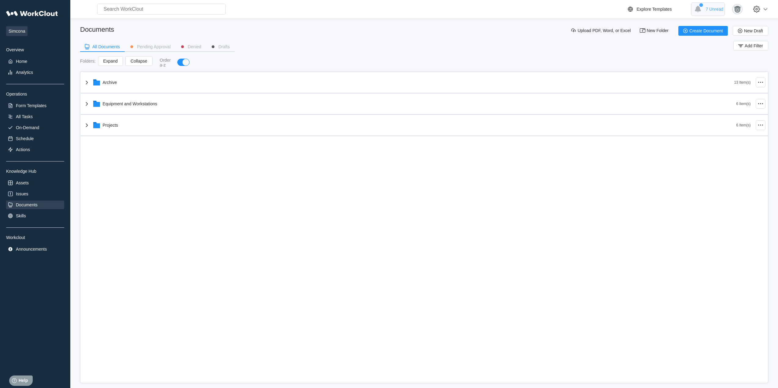
click at [434, 11] on span "7 Unread" at bounding box center [714, 9] width 18 height 5
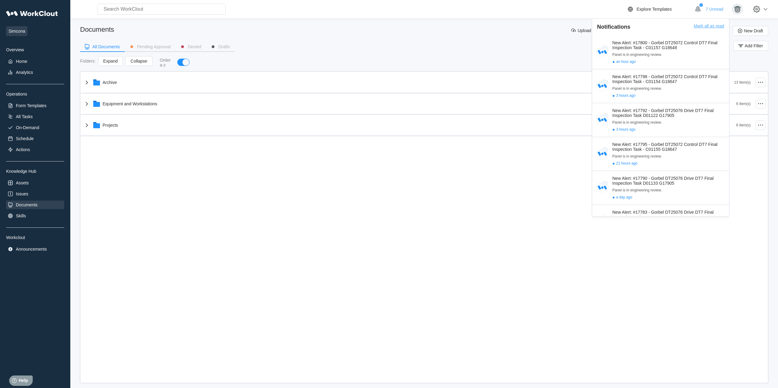
click at [434, 24] on div "Mark all as read" at bounding box center [708, 30] width 31 height 12
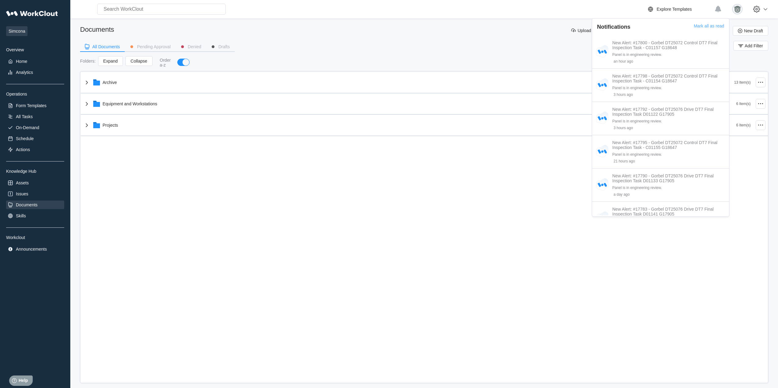
click at [434, 11] on div "Search for anything... Assets • Employees • Skills • Documents • Issues • Tasks" at bounding box center [360, 9] width 574 height 11
